Goal: Contribute content: Add original content to the website for others to see

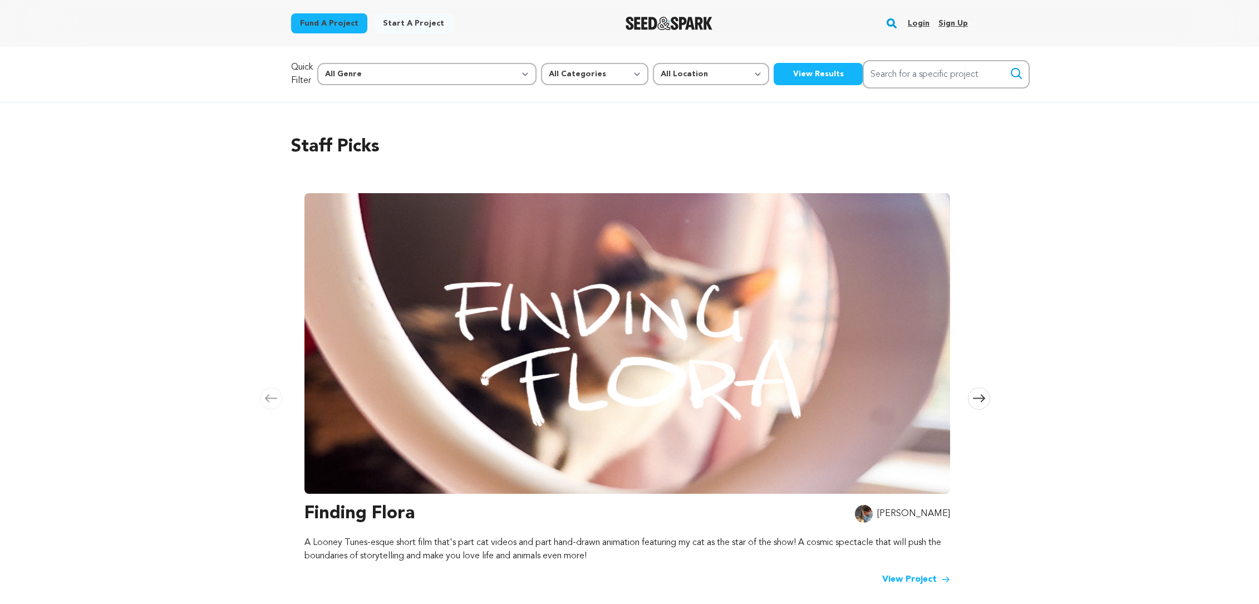
click at [921, 27] on link "Login" at bounding box center [919, 23] width 22 height 18
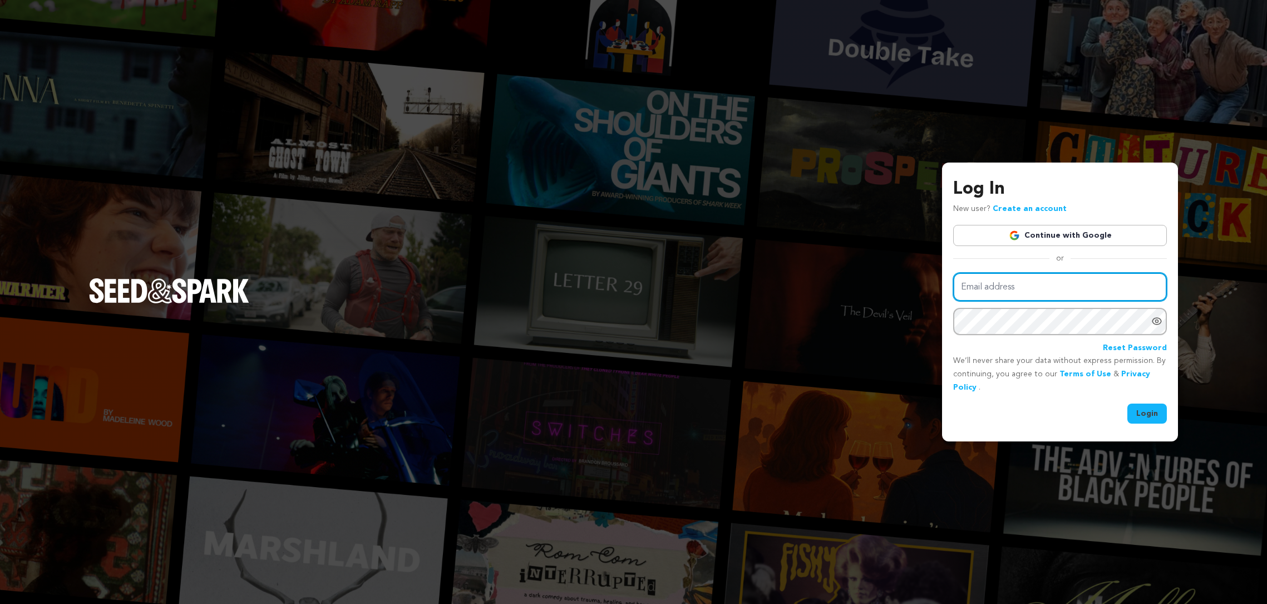
type input "chethan.r@deviputracineproductions.com"
click at [1154, 413] on button "Login" at bounding box center [1147, 413] width 40 height 20
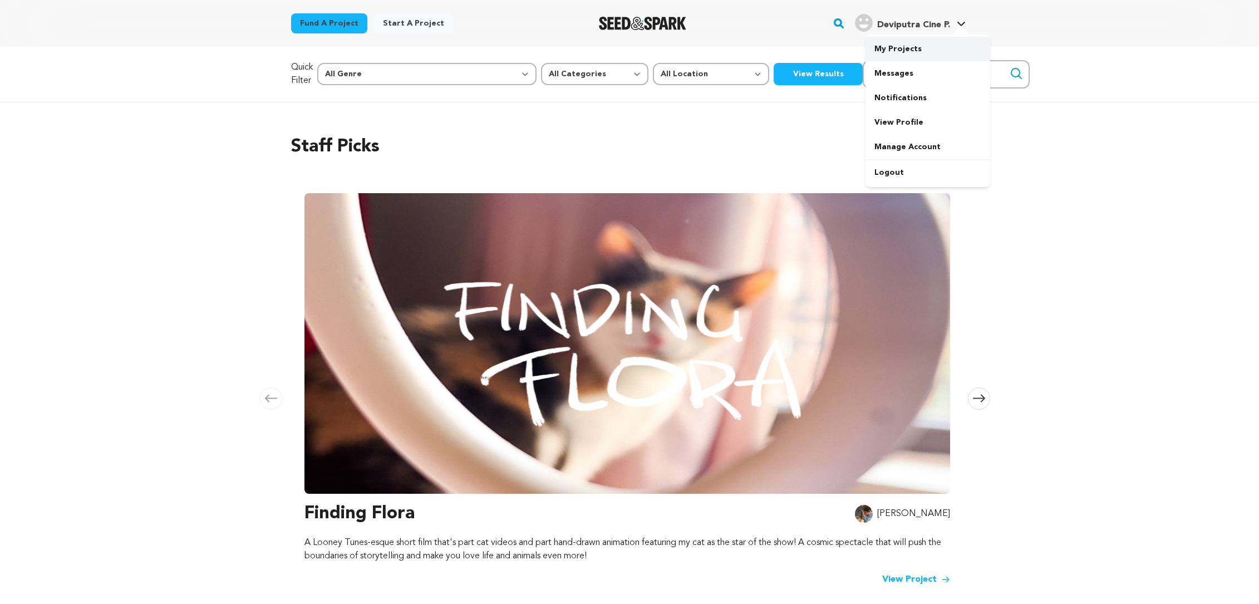
click at [945, 51] on link "My Projects" at bounding box center [927, 49] width 125 height 24
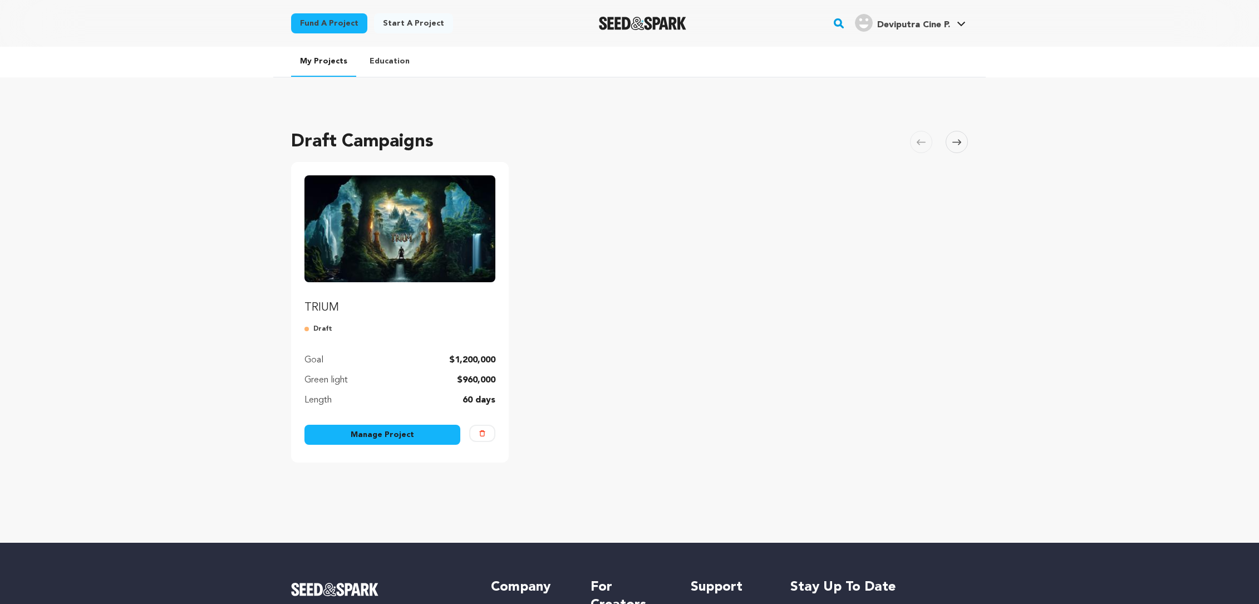
click at [403, 436] on link "Manage Project" at bounding box center [382, 435] width 156 height 20
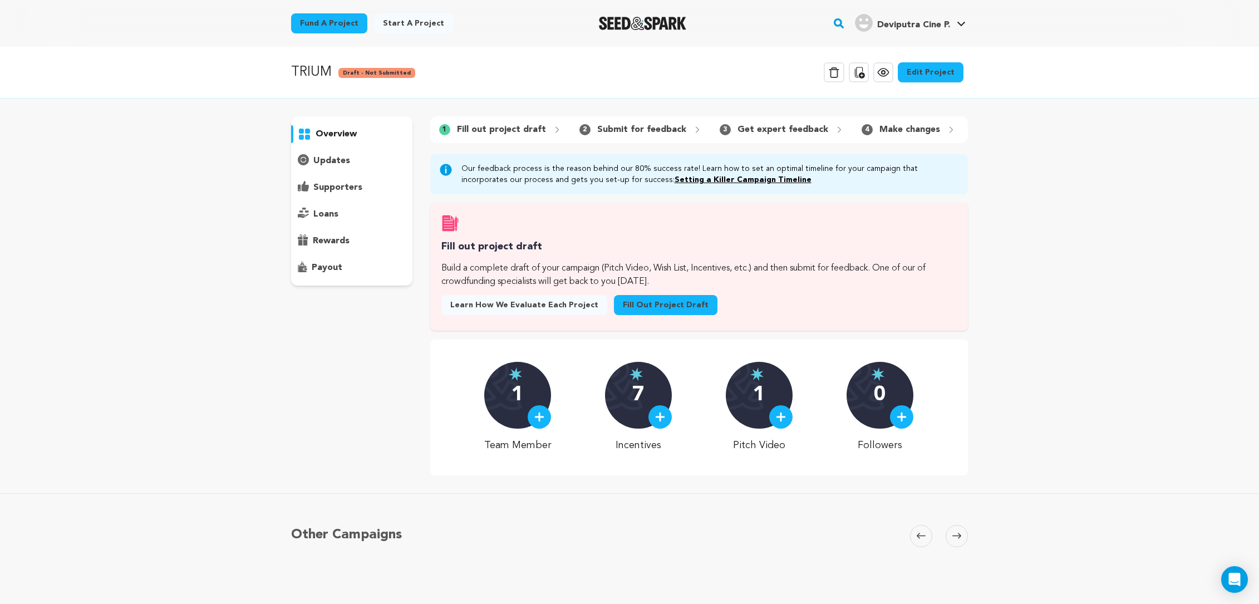
click at [653, 312] on link "Fill out project draft" at bounding box center [666, 305] width 104 height 20
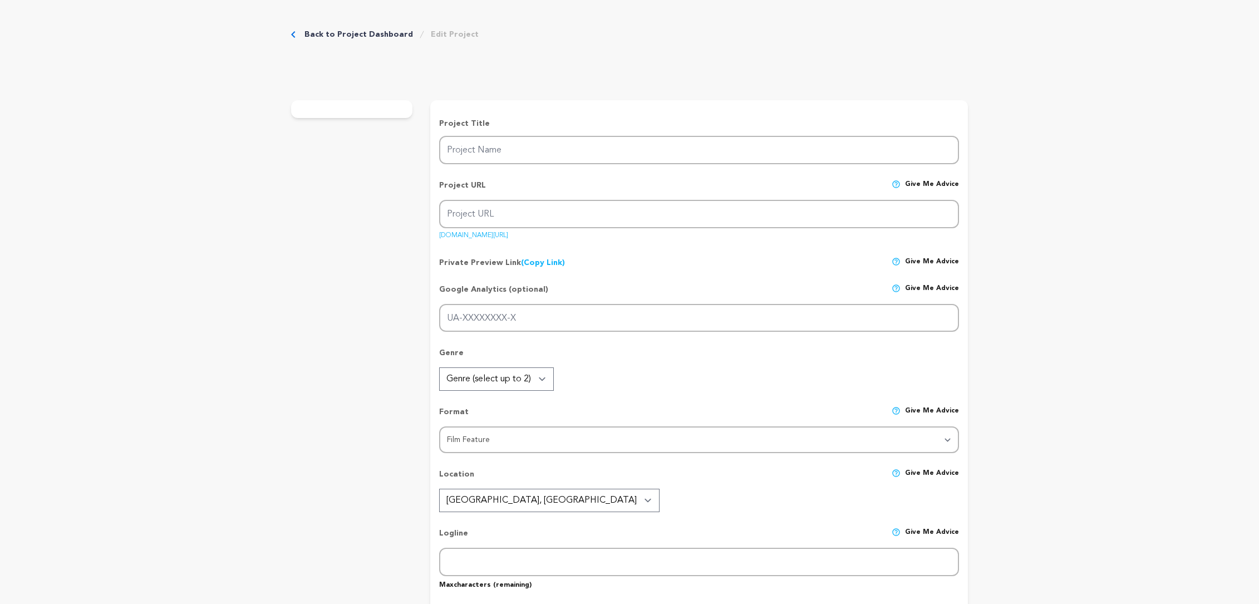
type input "TRIUM"
type input "trium"
type input "The last of his line, an orphan warrior must find the artifacts of TRIUM before…"
type textarea "Help us forge a new legend! "TRIUM" is an epic 3D animated fantasy where a lone…"
type textarea "Our mission for "TRIUM": To build a new animated fantasy epic for all ages. We …"
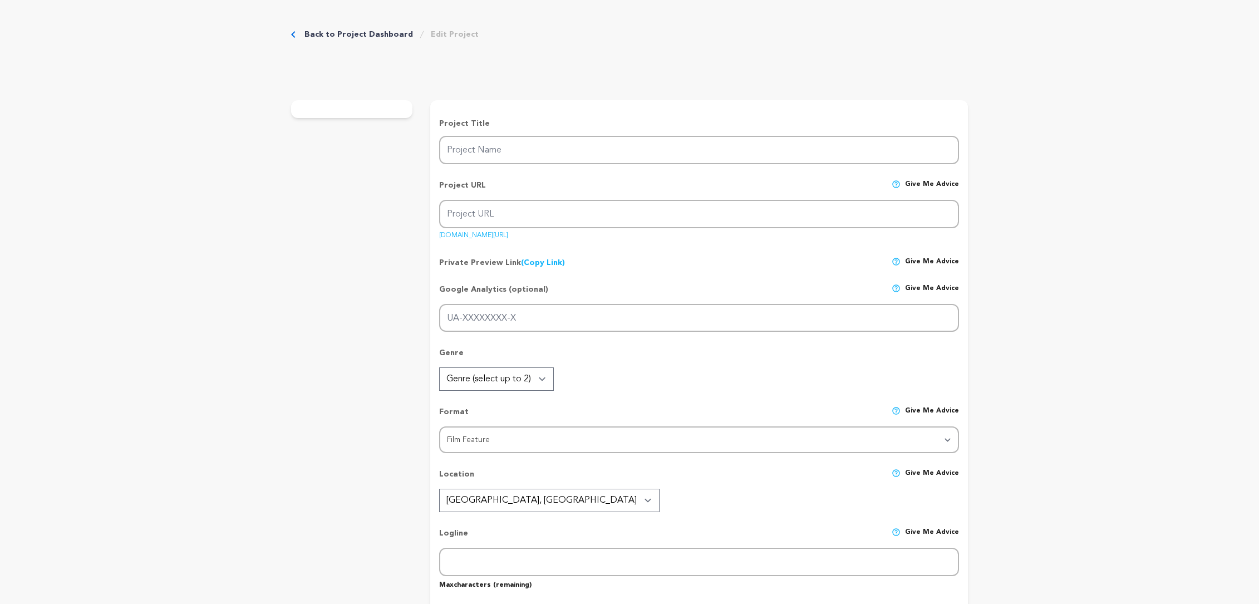
type textarea "Deviputra Cine Productions "VIDYAGANESHA" - (Kannada Language) Indian Regional …"
radio input "true"
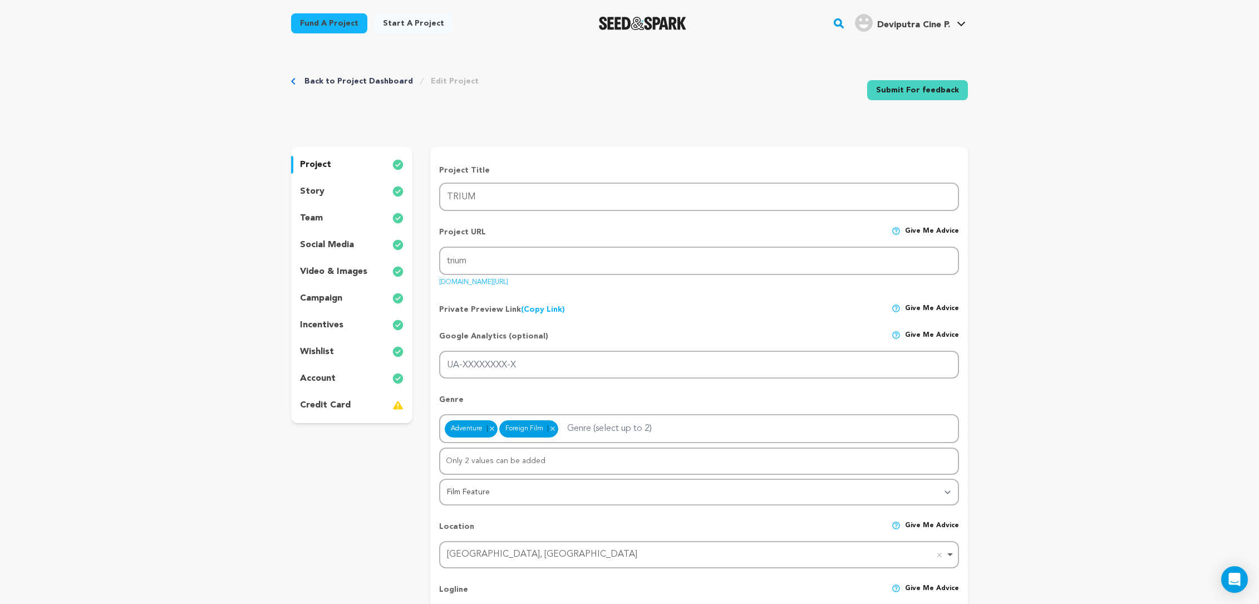
click at [341, 405] on p "credit card" at bounding box center [325, 404] width 51 height 13
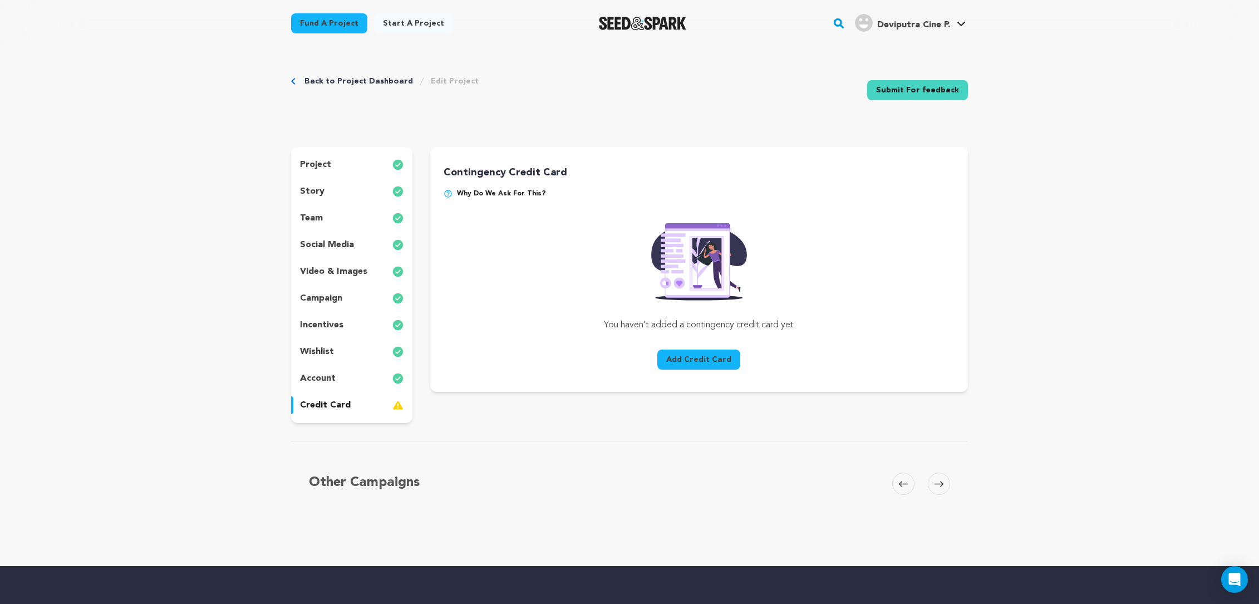
click at [699, 364] on button "Add Credit Card" at bounding box center [698, 359] width 83 height 20
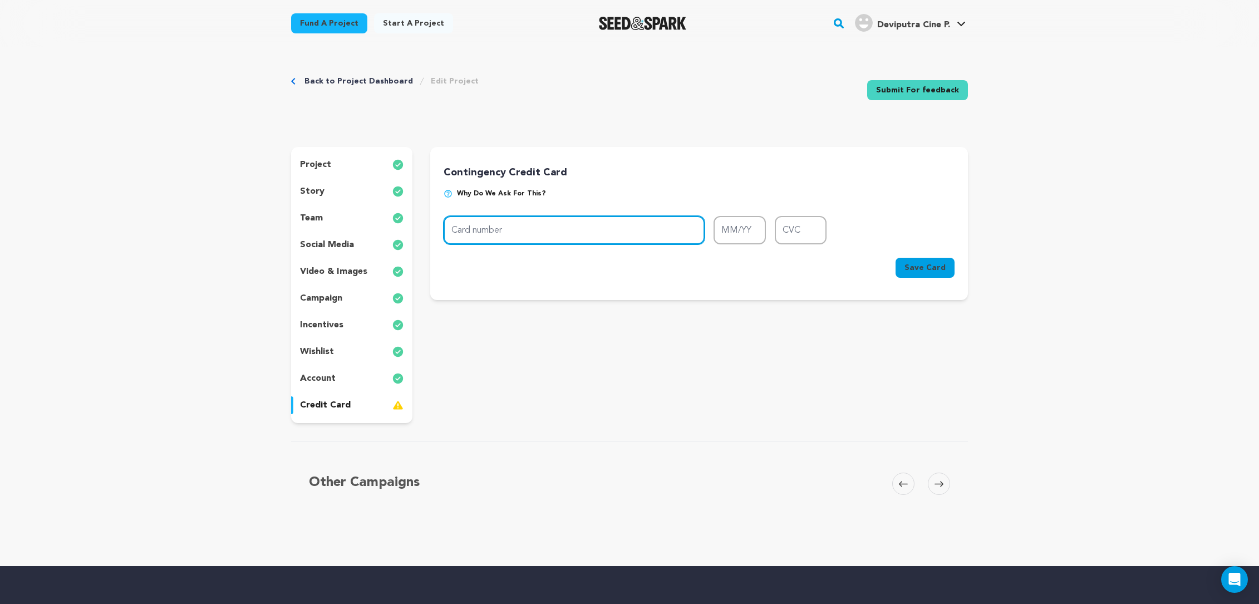
click at [524, 236] on input "Card number" at bounding box center [573, 230] width 261 height 28
type input "[CREDIT_CARD_NUMBER]"
click at [739, 234] on input "MM/YY" at bounding box center [739, 230] width 52 height 28
type input "08/28"
click at [801, 234] on input "CVC" at bounding box center [801, 230] width 52 height 28
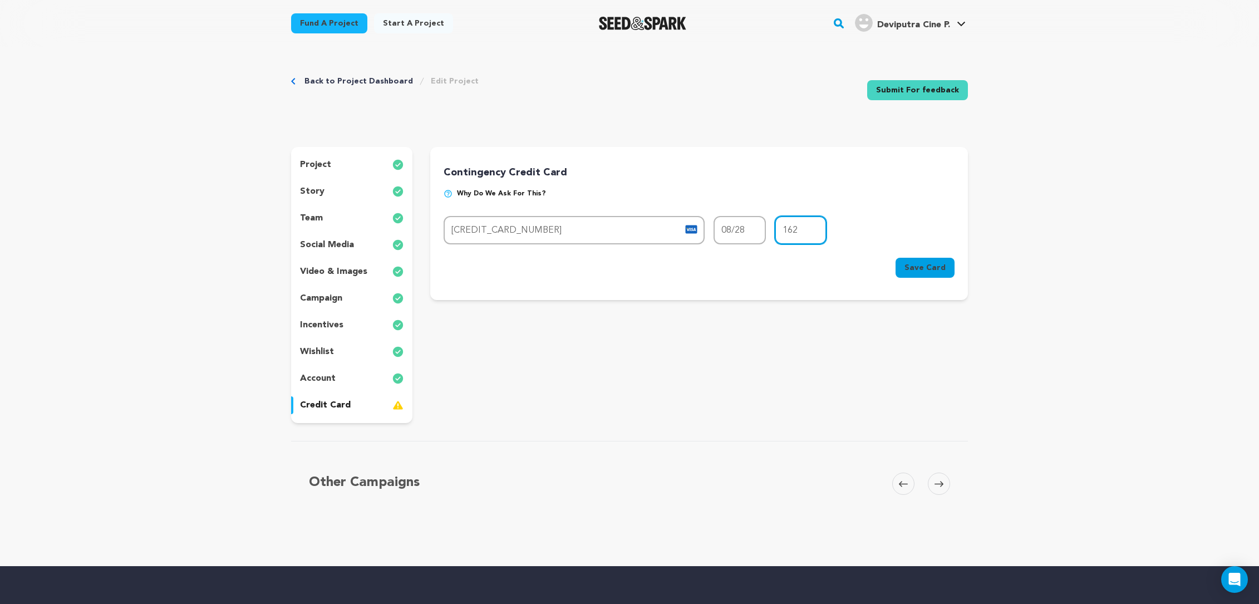
type input "162"
click at [931, 267] on span "Save Card" at bounding box center [924, 267] width 41 height 11
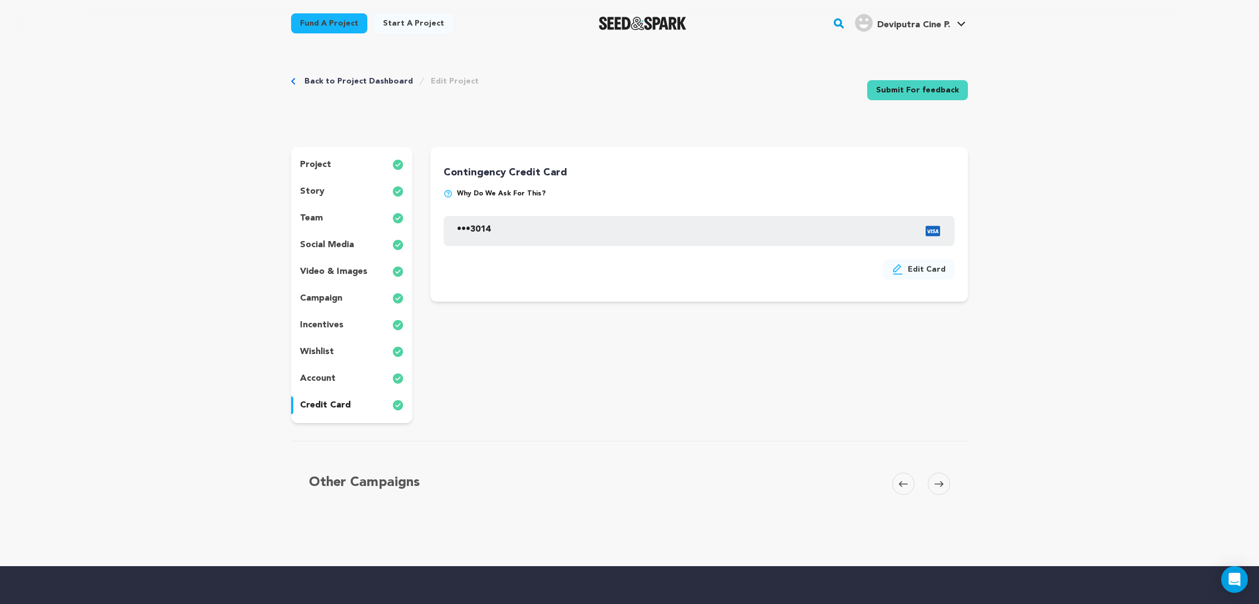
click at [949, 91] on link "Submit For feedback" at bounding box center [917, 90] width 101 height 20
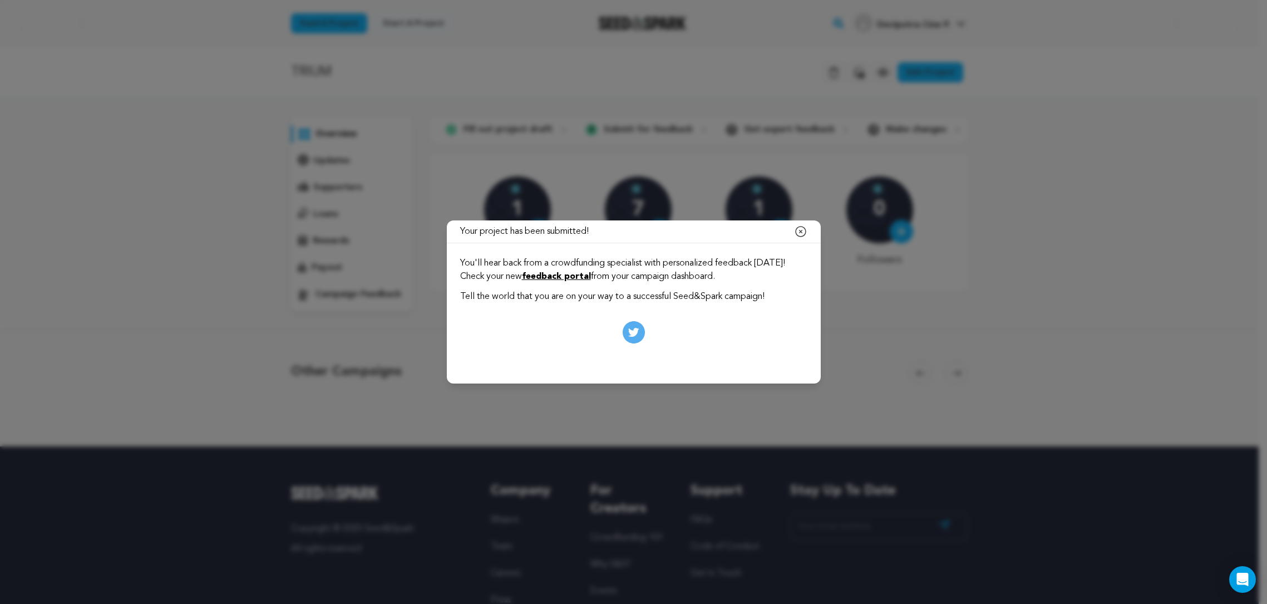
click at [1084, 189] on div "Your project has been submitted! Close modal You'll hear back from a crowdfundi…" at bounding box center [633, 302] width 1267 height 604
drag, startPoint x: 991, startPoint y: 310, endPoint x: 898, endPoint y: 271, distance: 100.8
click at [990, 309] on div "Your project has been submitted! Close modal You'll hear back from a crowdfundi…" at bounding box center [633, 302] width 1267 height 604
click at [801, 230] on icon "button" at bounding box center [800, 231] width 13 height 13
